Goal: Navigation & Orientation: Understand site structure

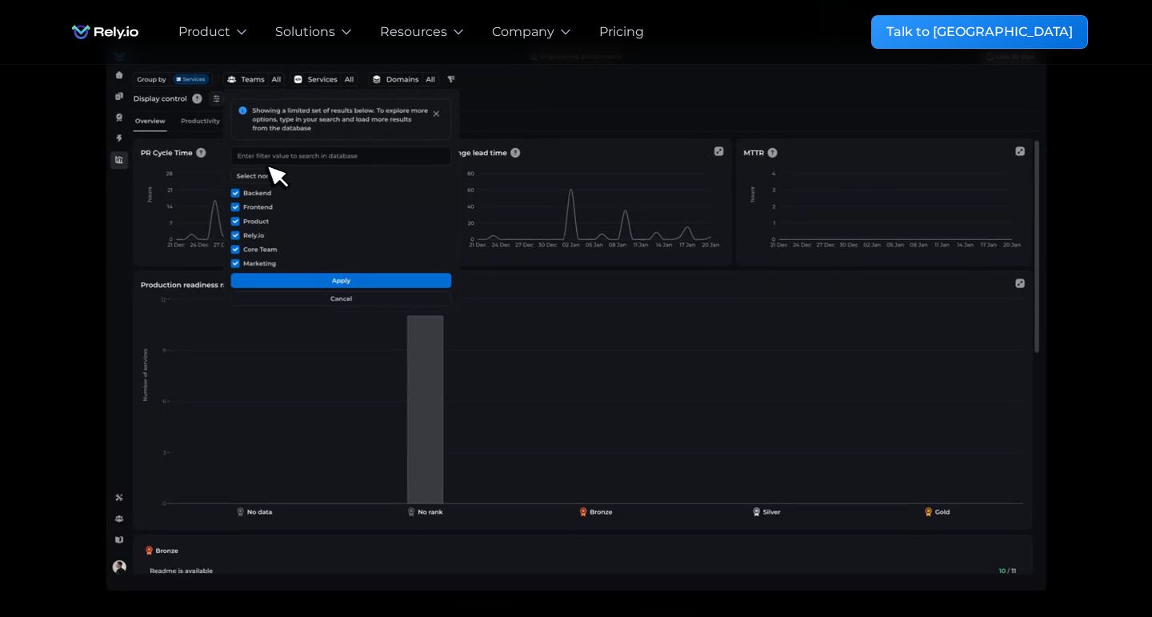
scroll to position [277, 0]
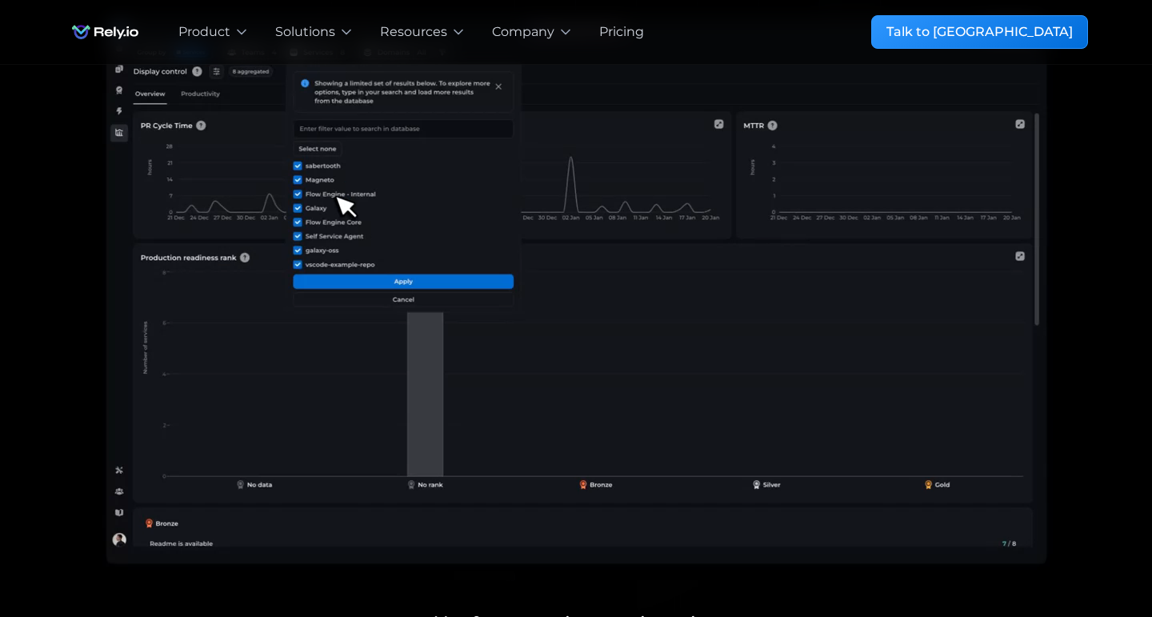
click at [121, 24] on img "home" at bounding box center [105, 32] width 82 height 32
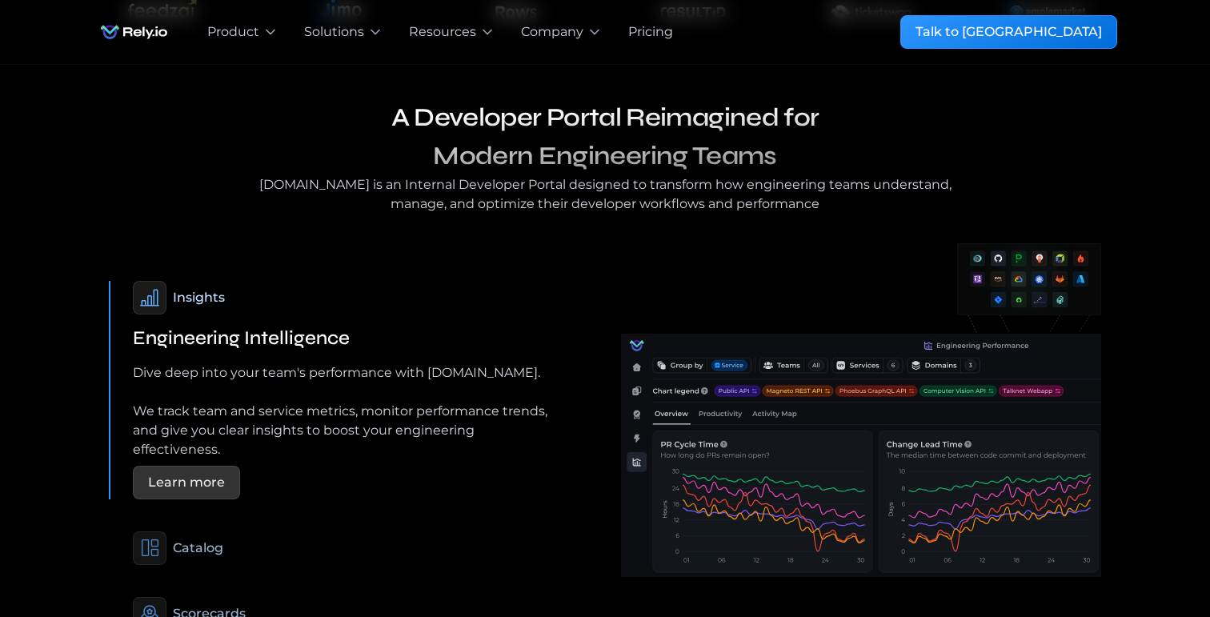
scroll to position [1011, 0]
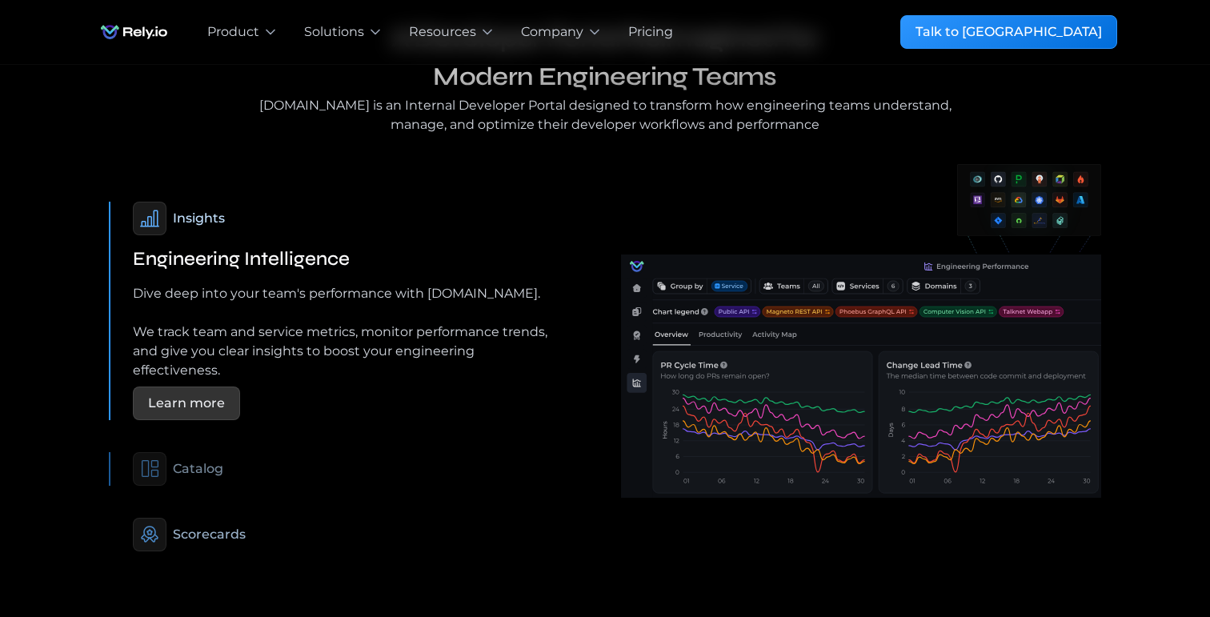
click at [177, 462] on div "Catalog" at bounding box center [342, 469] width 418 height 34
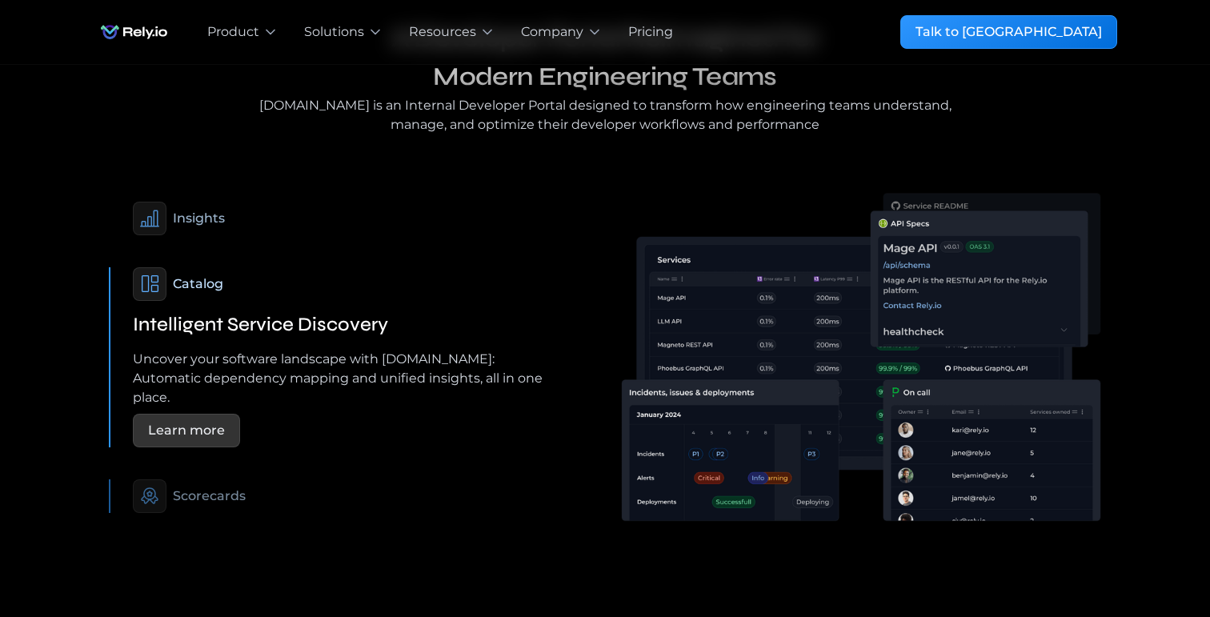
click at [201, 487] on div "Scorecards" at bounding box center [209, 496] width 73 height 19
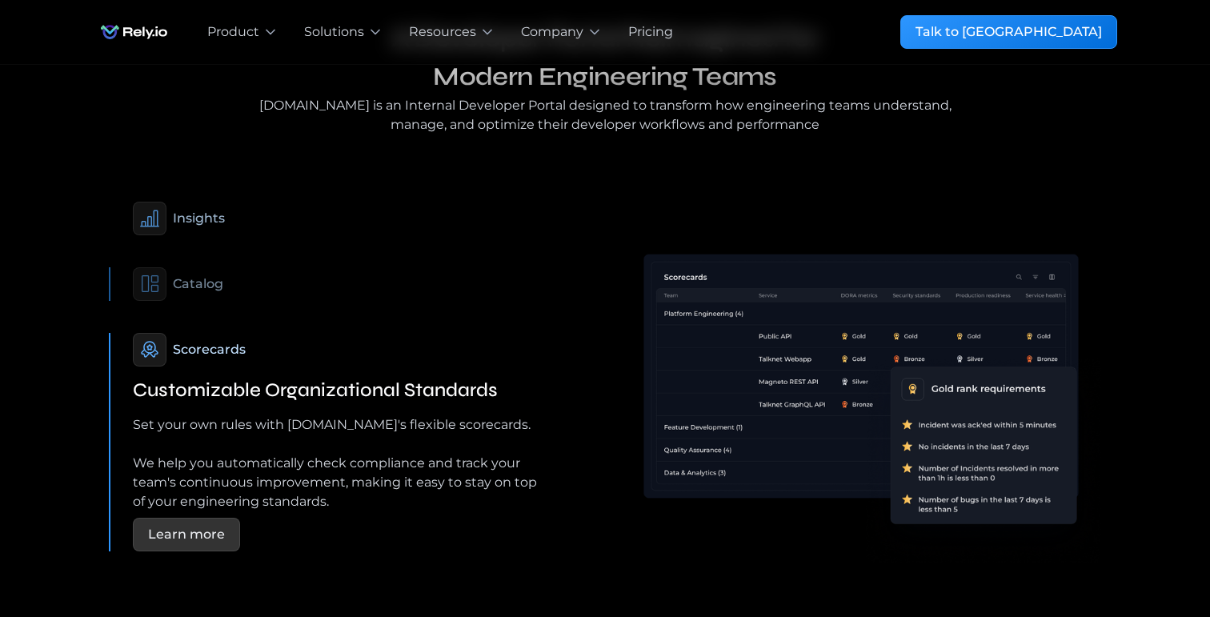
click at [214, 274] on div "Catalog" at bounding box center [198, 283] width 50 height 19
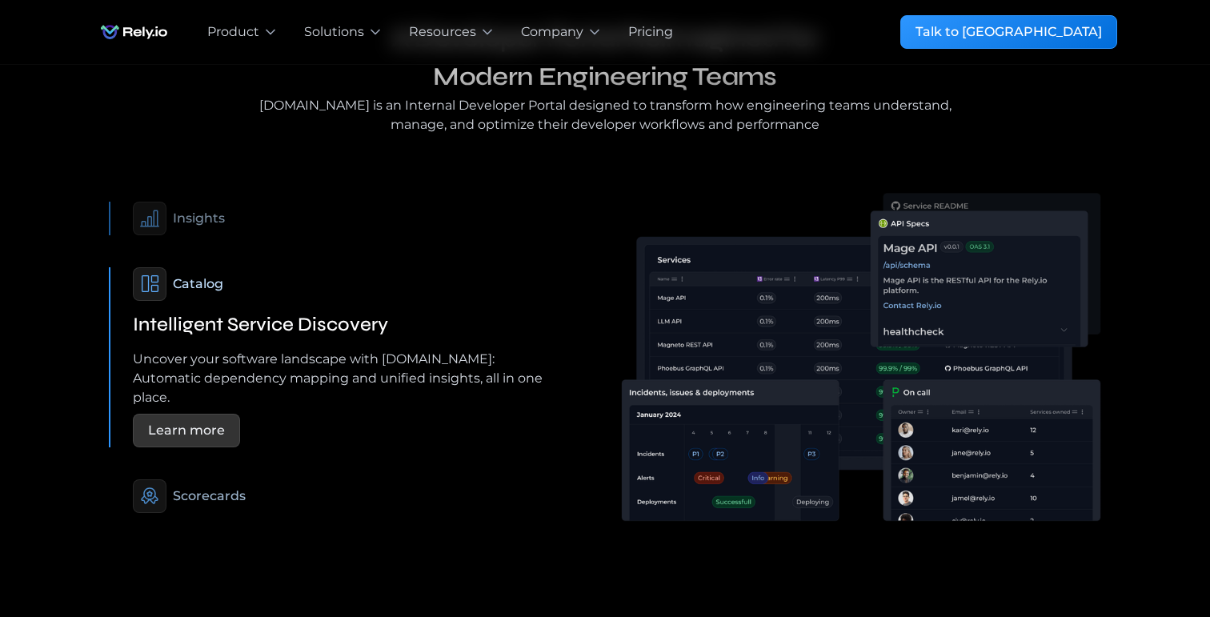
click at [204, 209] on div "Insights" at bounding box center [199, 218] width 52 height 19
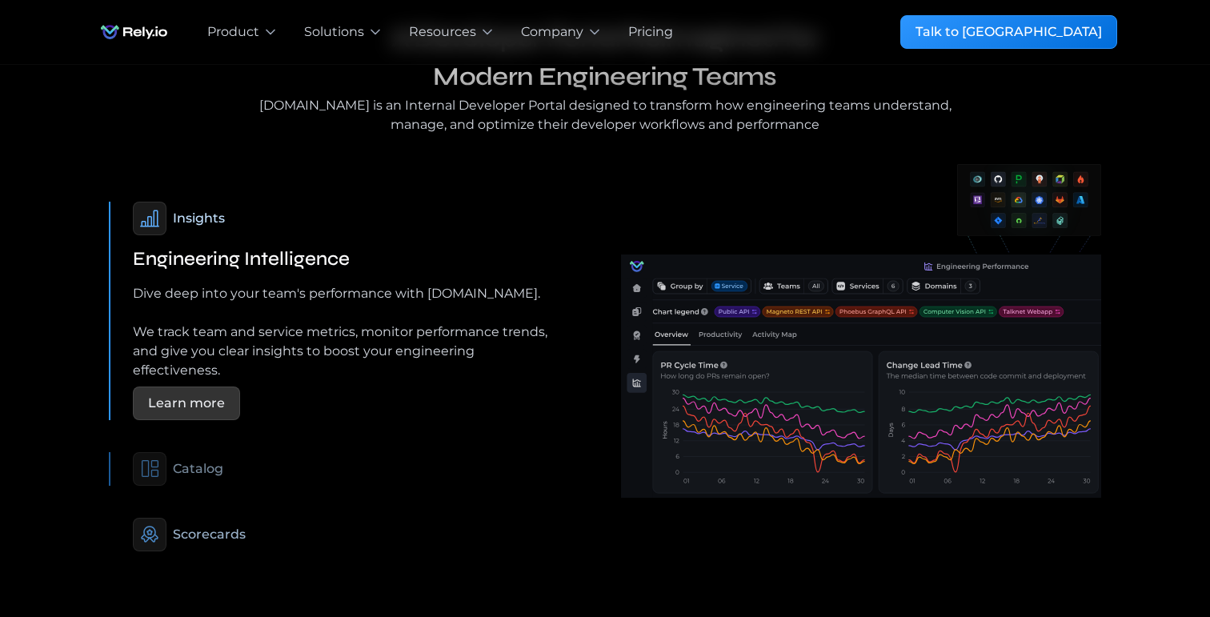
click at [207, 459] on div "Catalog" at bounding box center [198, 468] width 50 height 19
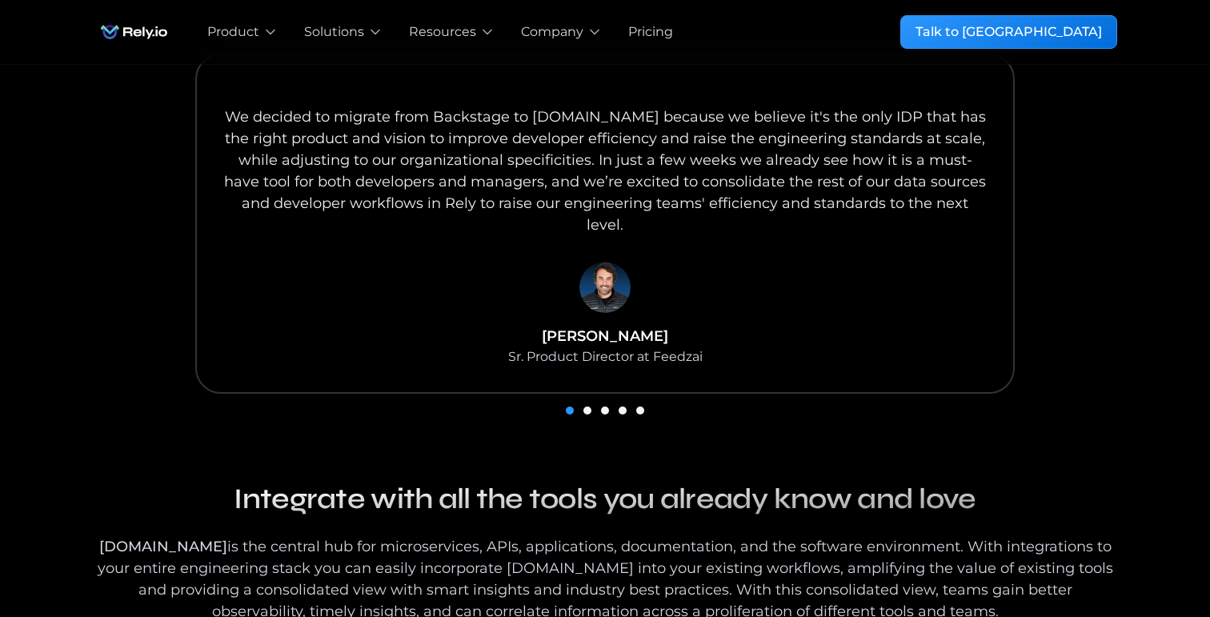
scroll to position [1712, 0]
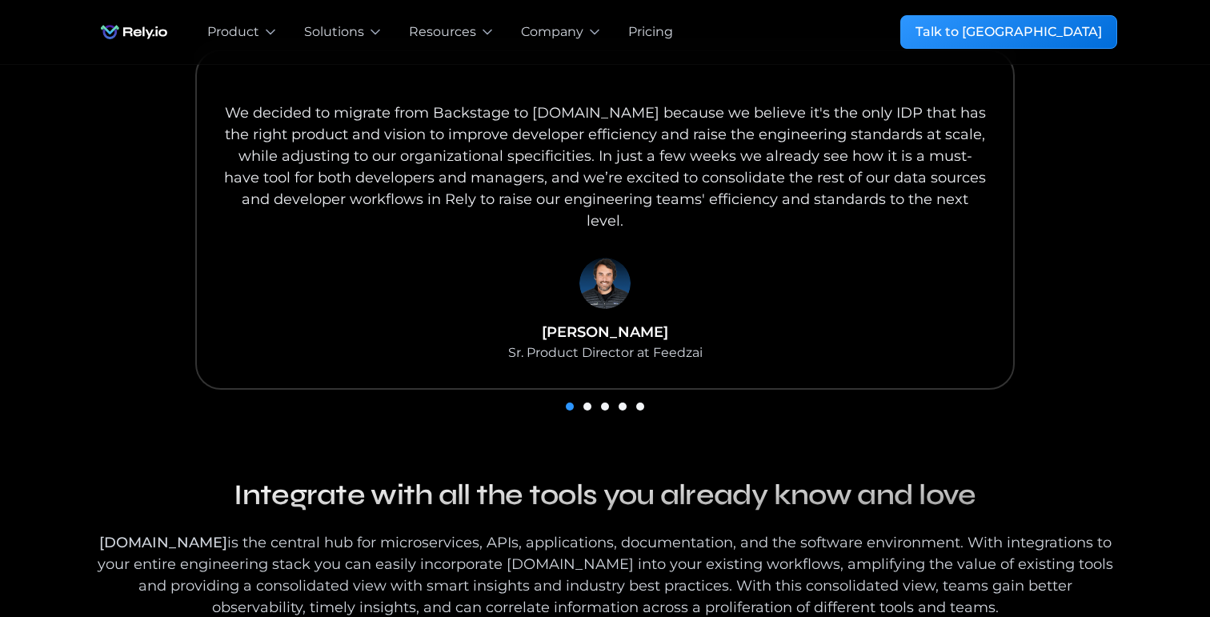
click at [580, 395] on div "carousel" at bounding box center [605, 406] width 1024 height 22
click at [583, 395] on div "carousel" at bounding box center [605, 406] width 1024 height 22
click at [586, 403] on div "Show slide 2 of 5" at bounding box center [587, 407] width 8 height 8
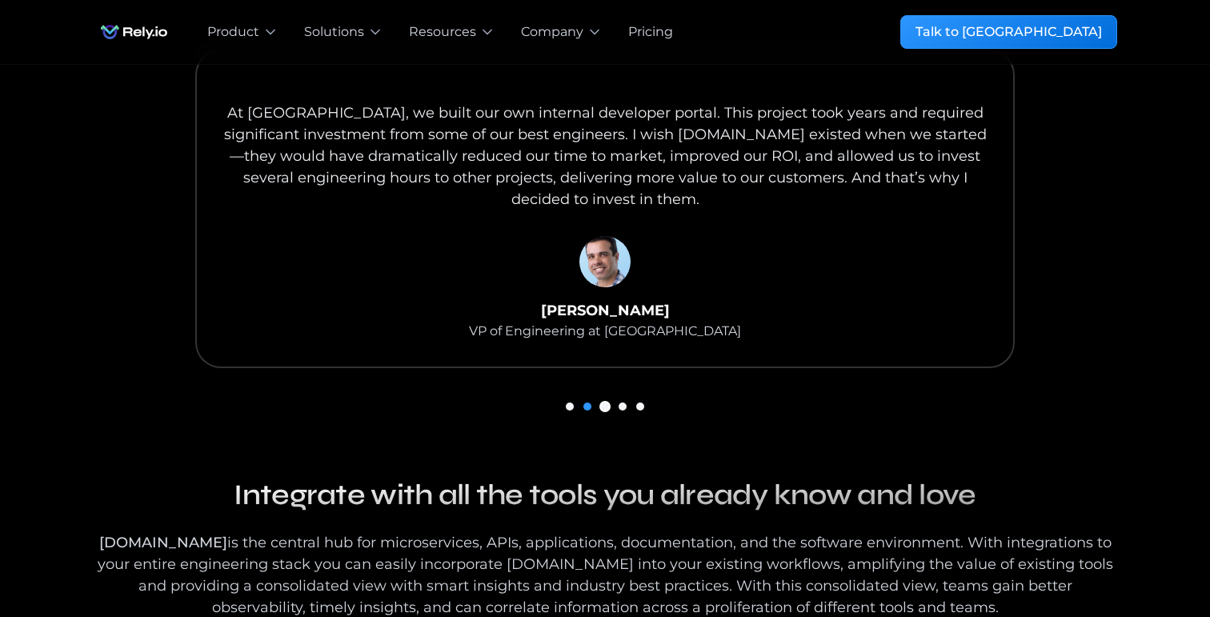
click at [605, 403] on div "Show slide 3 of 5" at bounding box center [605, 407] width 8 height 8
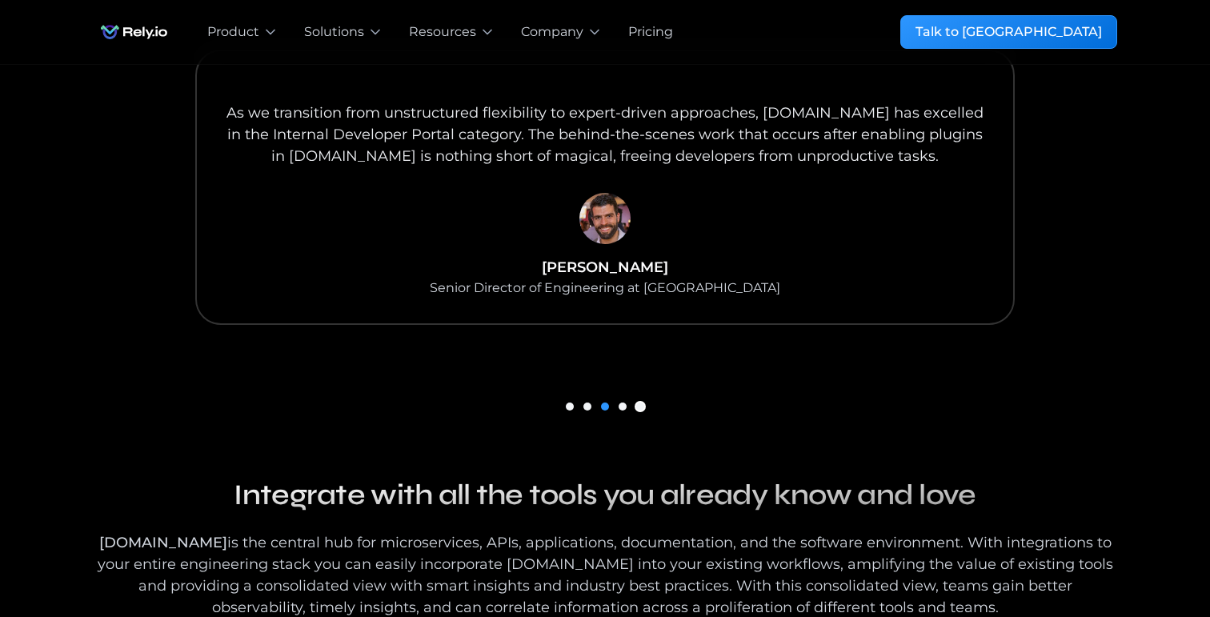
click at [638, 403] on div "Show slide 5 of 5" at bounding box center [640, 407] width 8 height 8
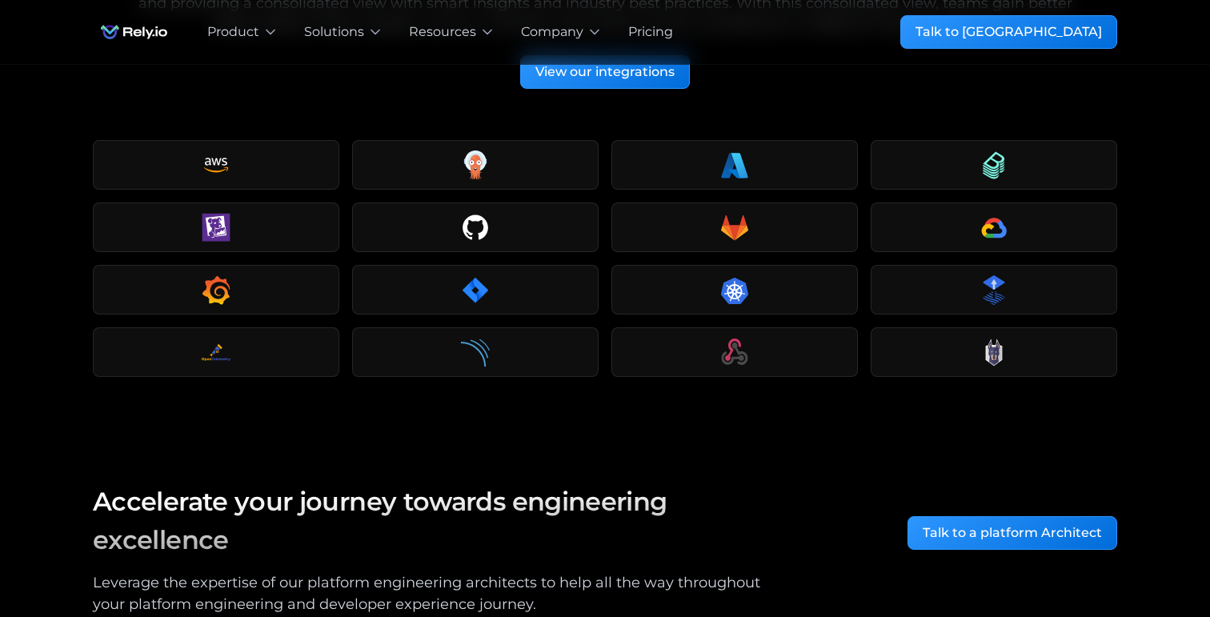
scroll to position [2259, 0]
